Goal: Book appointment/travel/reservation

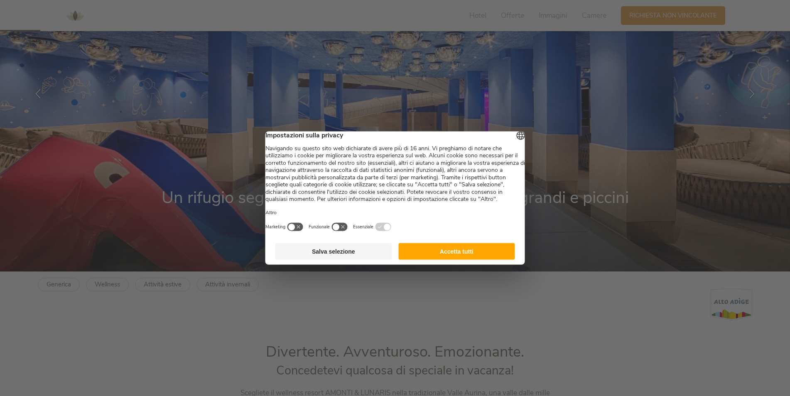
click at [449, 260] on button "Accetta tutti" at bounding box center [457, 252] width 117 height 17
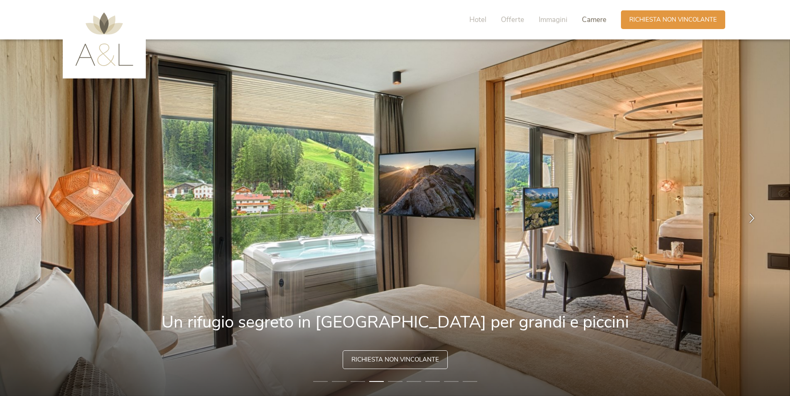
click at [591, 20] on span "Camere" at bounding box center [594, 20] width 25 height 10
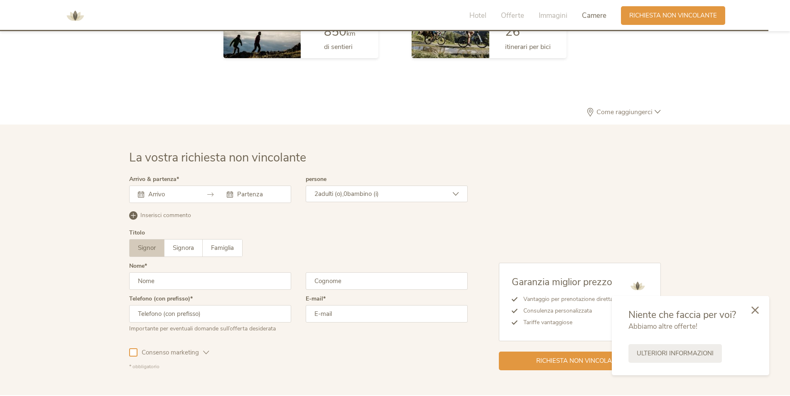
scroll to position [2434, 0]
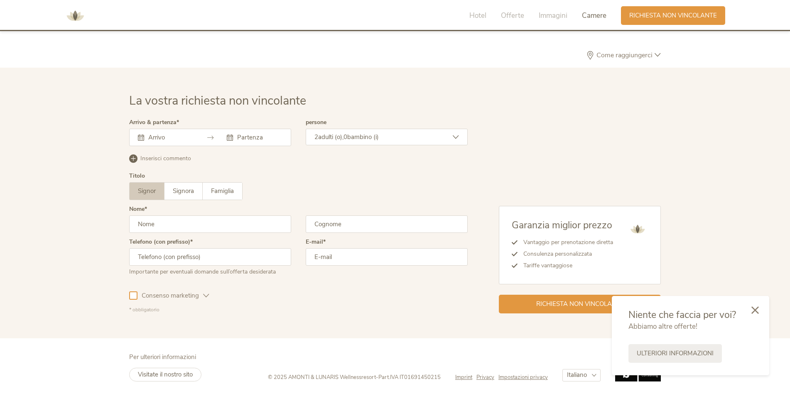
click at [166, 138] on input "text" at bounding box center [169, 137] width 47 height 8
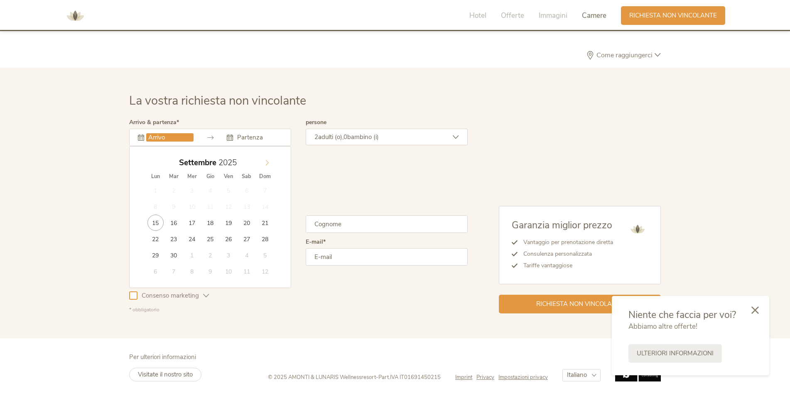
click at [262, 161] on span at bounding box center [267, 161] width 14 height 12
click at [268, 161] on icon at bounding box center [267, 163] width 6 height 6
type input "30.12.2025"
type input "2026"
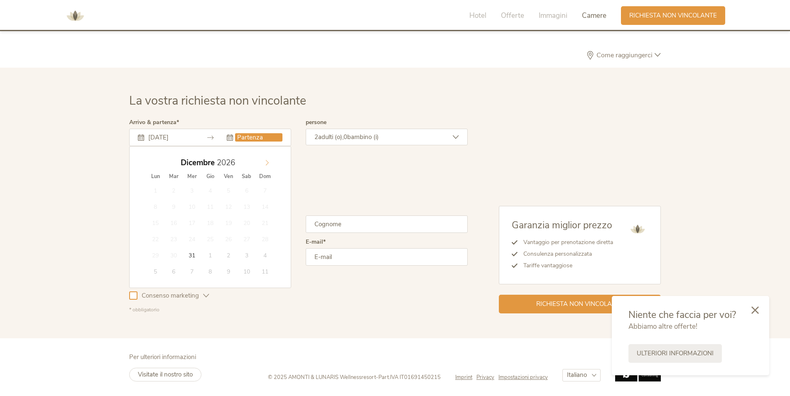
click at [268, 162] on icon at bounding box center [267, 162] width 3 height 5
type input "02.01.2026"
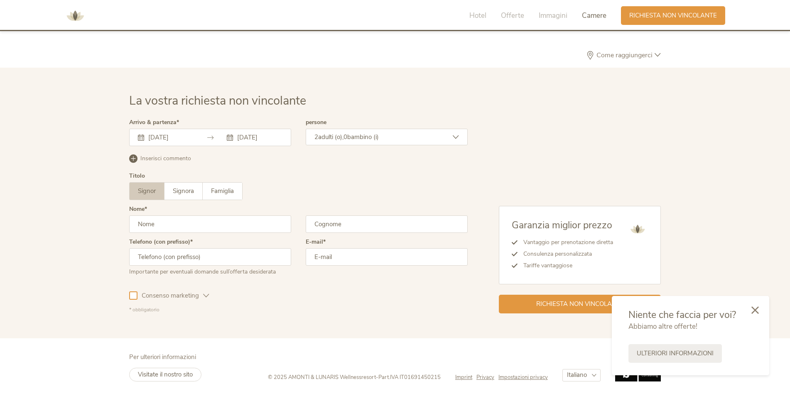
click at [359, 133] on span "bambino (i)" at bounding box center [363, 137] width 32 height 8
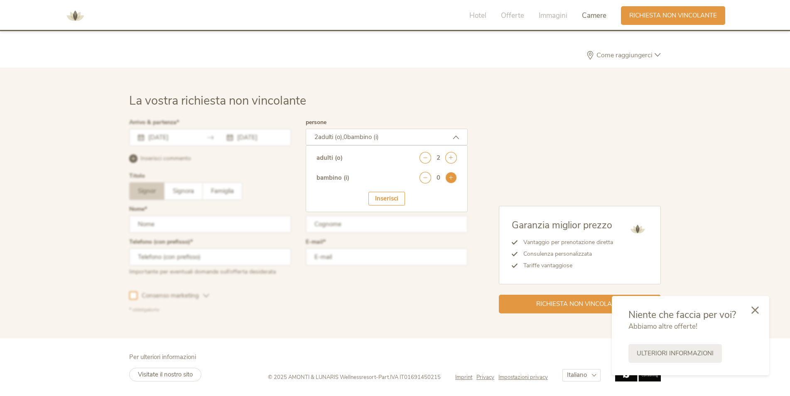
click at [449, 178] on icon at bounding box center [451, 178] width 12 height 12
click at [451, 202] on select "seleziona 0 1 2 3 4 5 6 7 8 9 10 11 12 13 14 15 16 17" at bounding box center [436, 201] width 41 height 14
select select "6"
click at [416, 194] on select "seleziona 0 1 2 3 4 5 6 7 8 9 10 11 12 13 14 15 16 17" at bounding box center [436, 201] width 41 height 14
click at [387, 225] on div "Inserisci" at bounding box center [387, 225] width 37 height 14
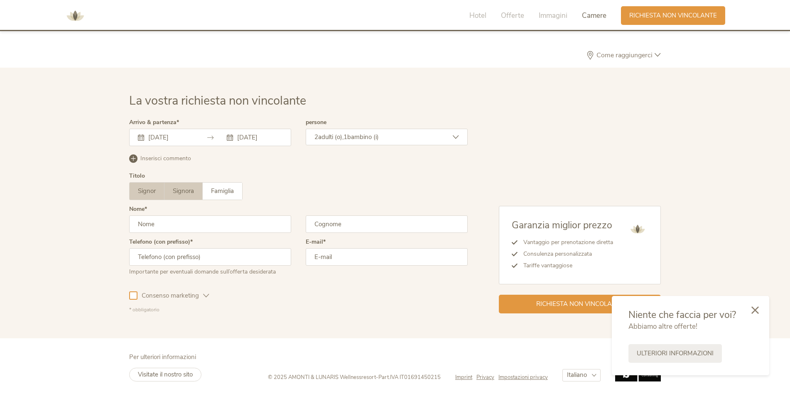
click at [185, 189] on span "Signora" at bounding box center [183, 191] width 21 height 8
drag, startPoint x: 158, startPoint y: 221, endPoint x: 163, endPoint y: 226, distance: 7.4
click at [158, 221] on input "text" at bounding box center [210, 224] width 162 height 17
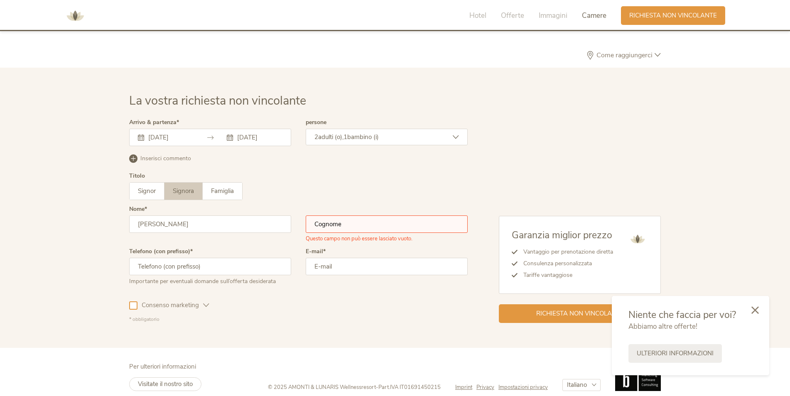
type input "MARTA"
type input "GASTALDELLO"
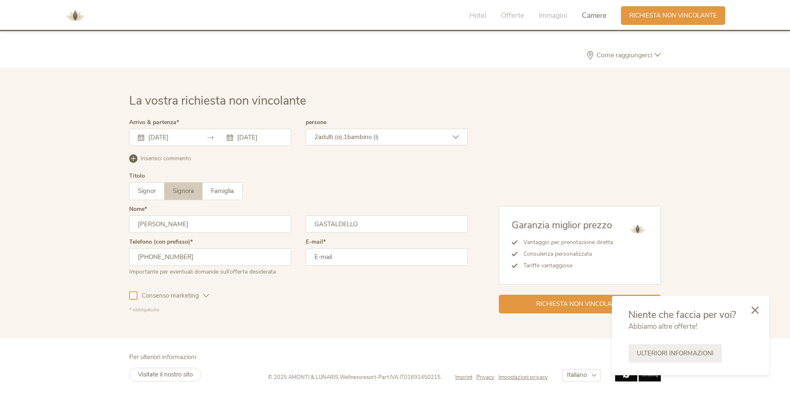
type input "+393475642642"
type input "MARTA_GASTALDELLO@YAHOO.IT"
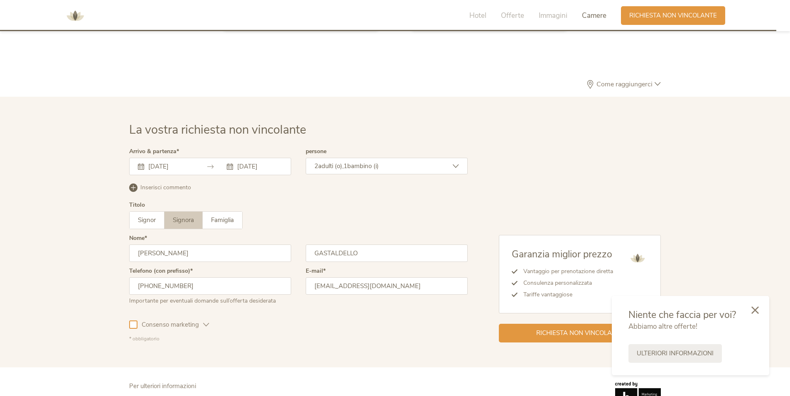
scroll to position [2392, 0]
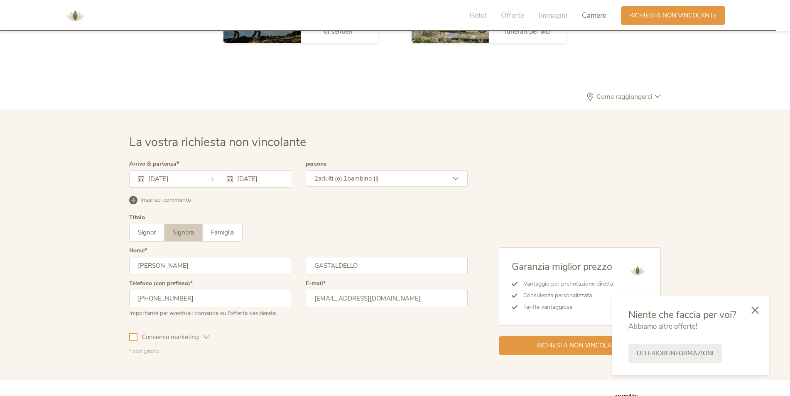
click at [138, 338] on span "Consenso marketing" at bounding box center [171, 337] width 66 height 9
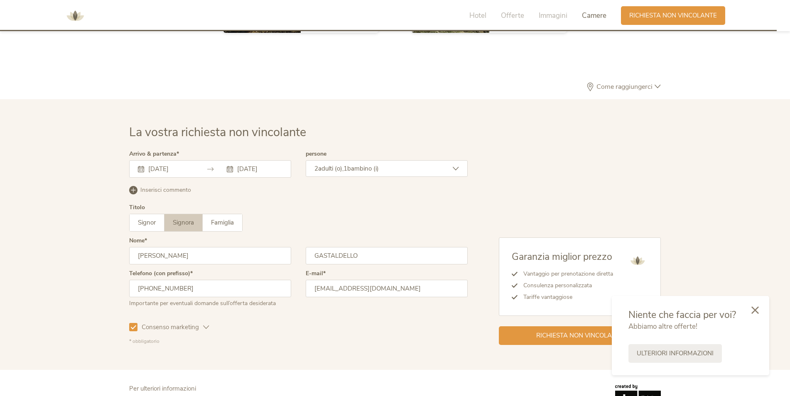
scroll to position [2434, 0]
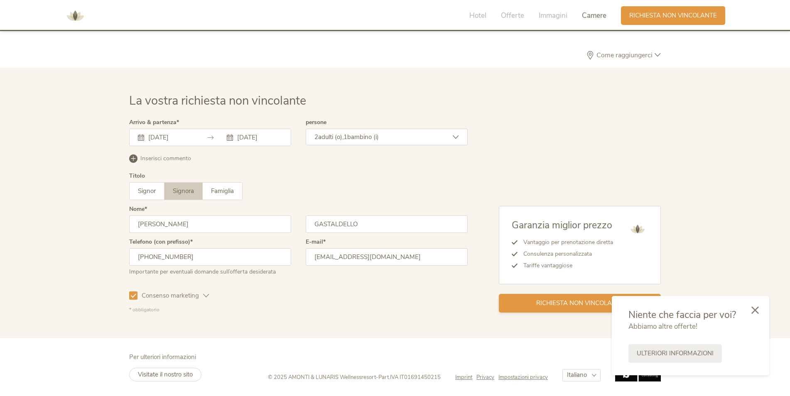
click at [559, 307] on span "Richiesta non vincolante" at bounding box center [581, 303] width 88 height 9
